Goal: Task Accomplishment & Management: Manage account settings

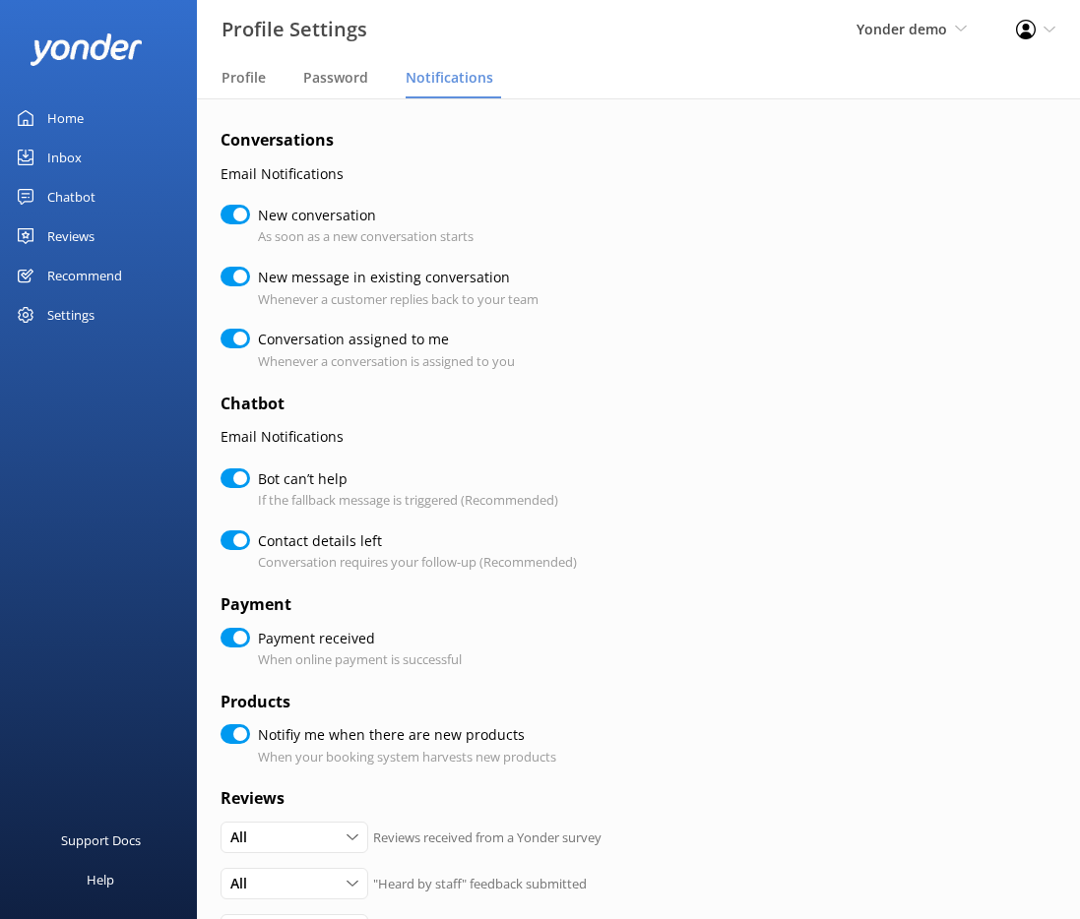
scroll to position [348, 0]
checkbox input "true"
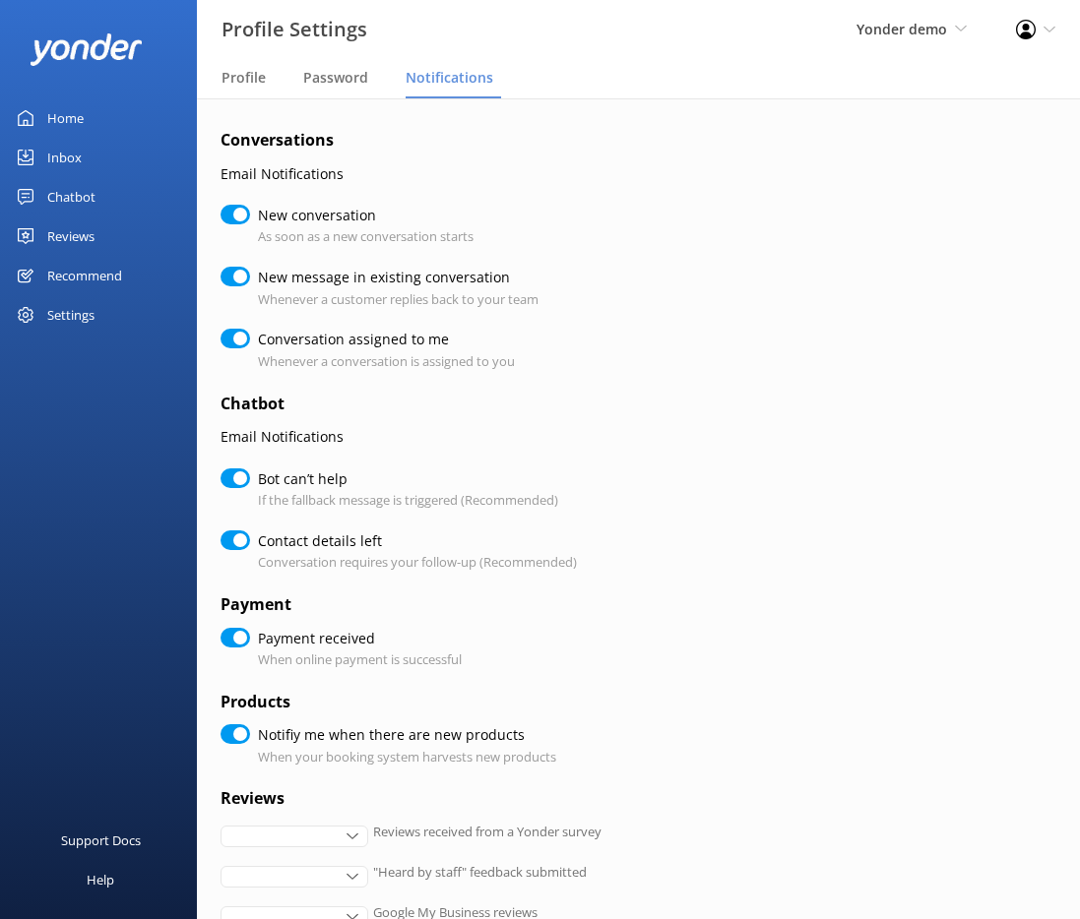
checkbox input "true"
click at [72, 167] on div "Inbox" at bounding box center [64, 157] width 34 height 39
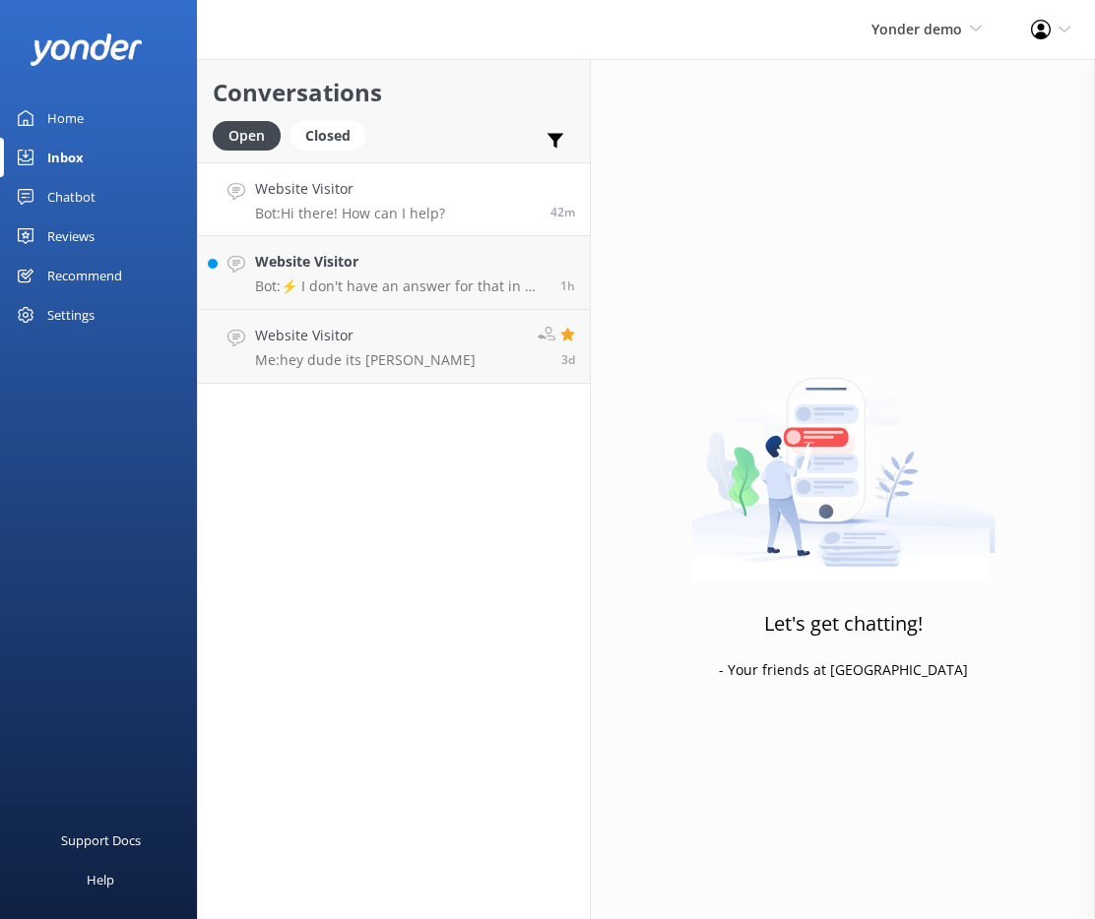
click at [321, 195] on h4 "Website Visitor" at bounding box center [350, 189] width 190 height 22
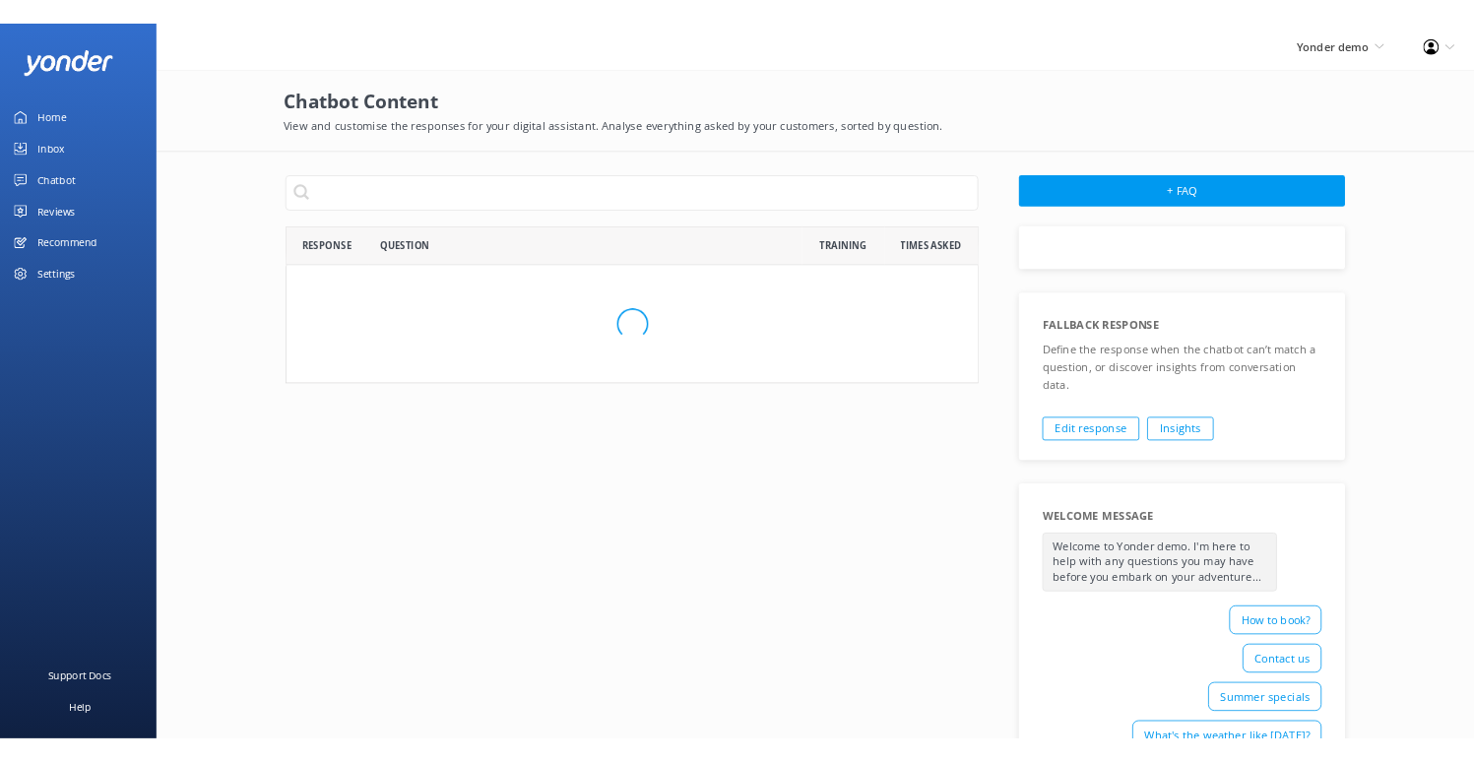
scroll to position [1118, 857]
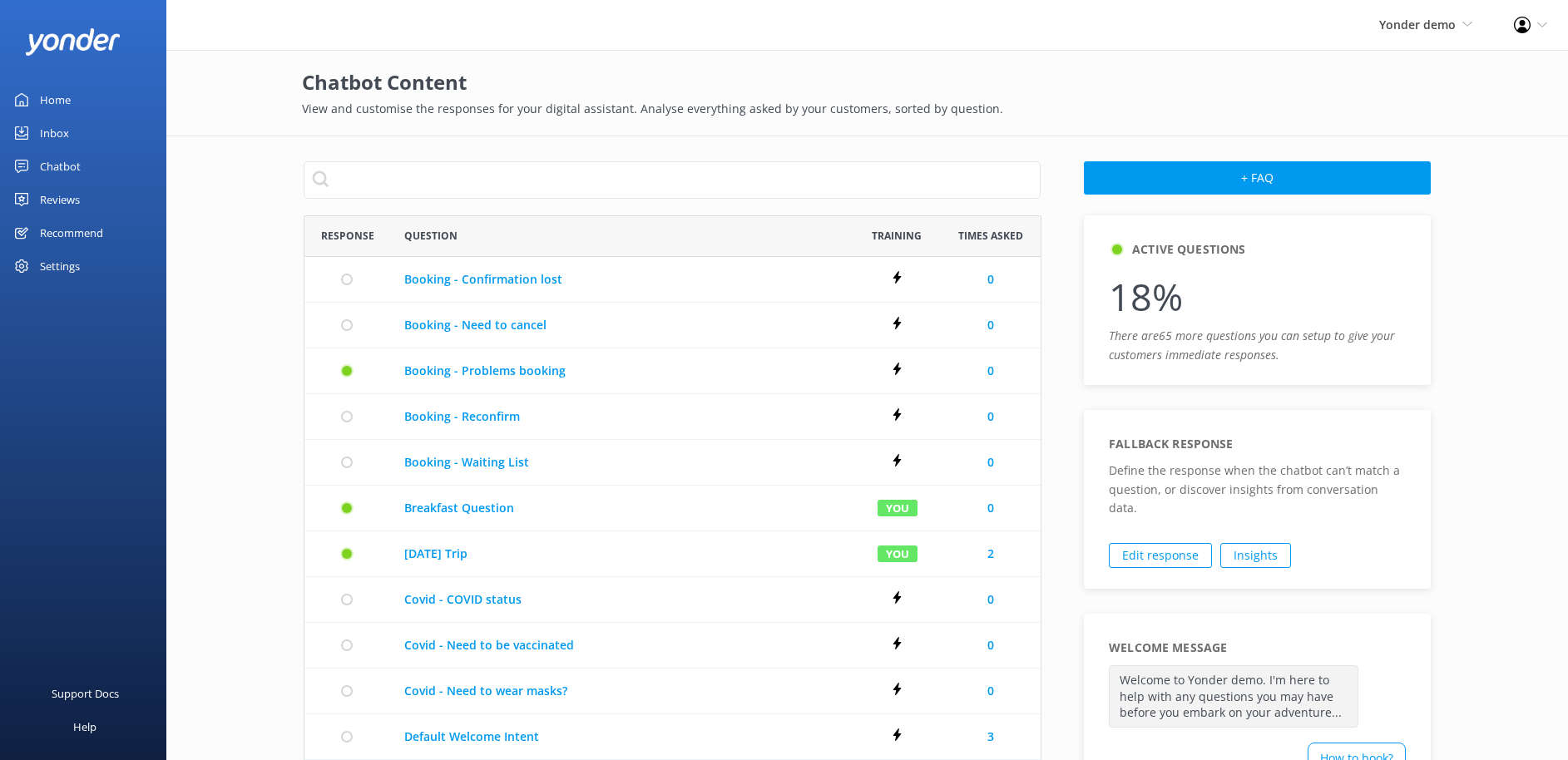
click at [59, 171] on div "Chatbot" at bounding box center [60, 166] width 41 height 33
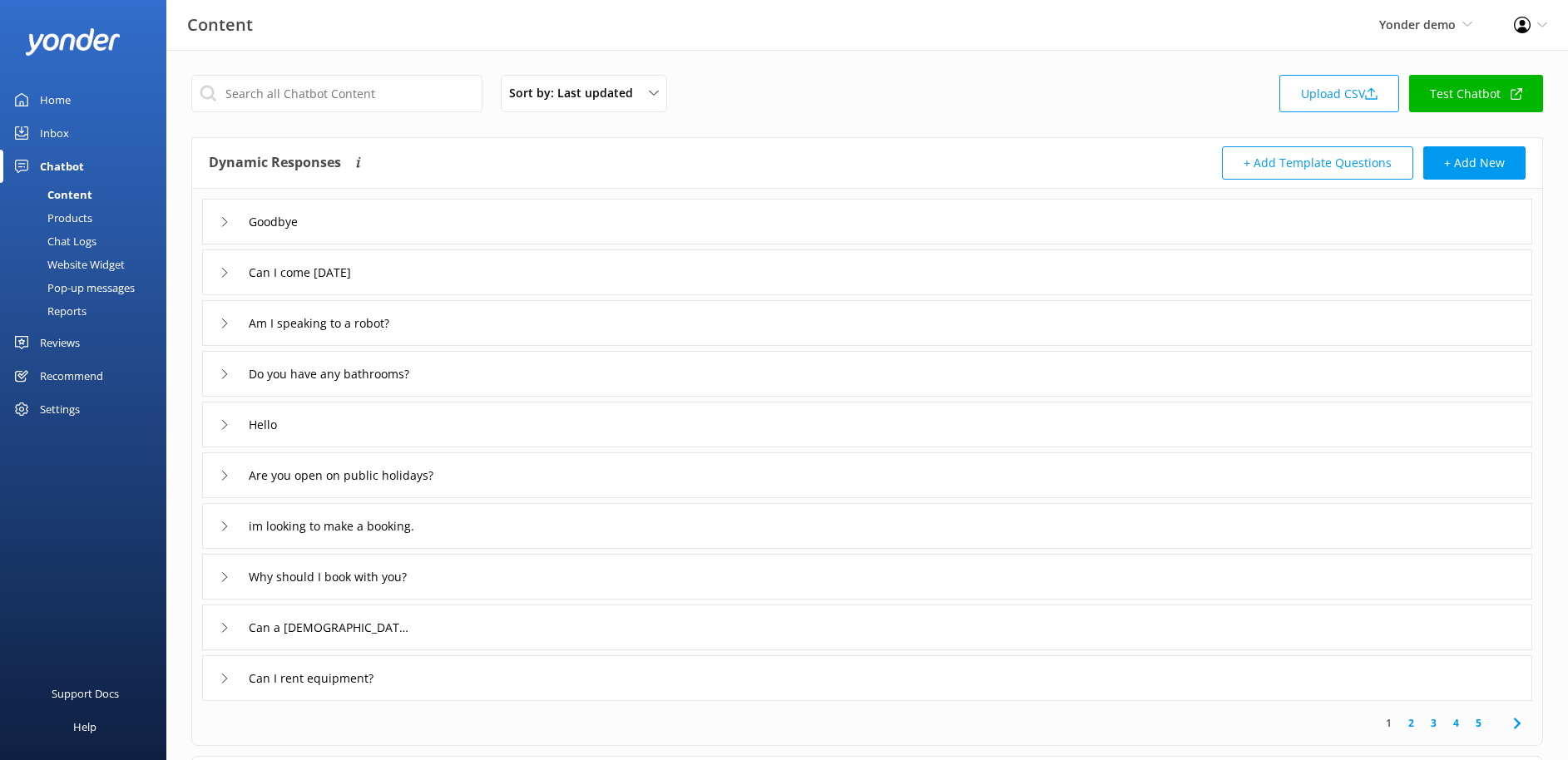
click at [1441, 94] on link "Test Chatbot" at bounding box center [1476, 94] width 133 height 37
